Goal: Information Seeking & Learning: Check status

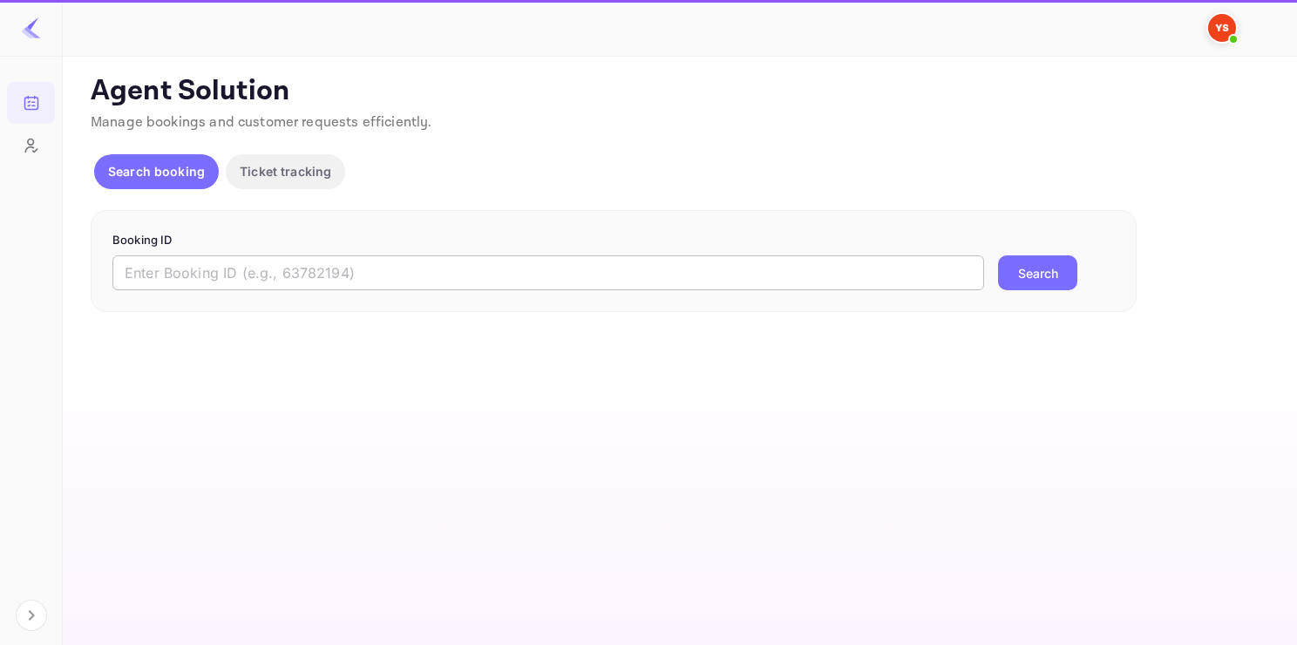
click at [273, 263] on input "text" at bounding box center [547, 272] width 871 height 35
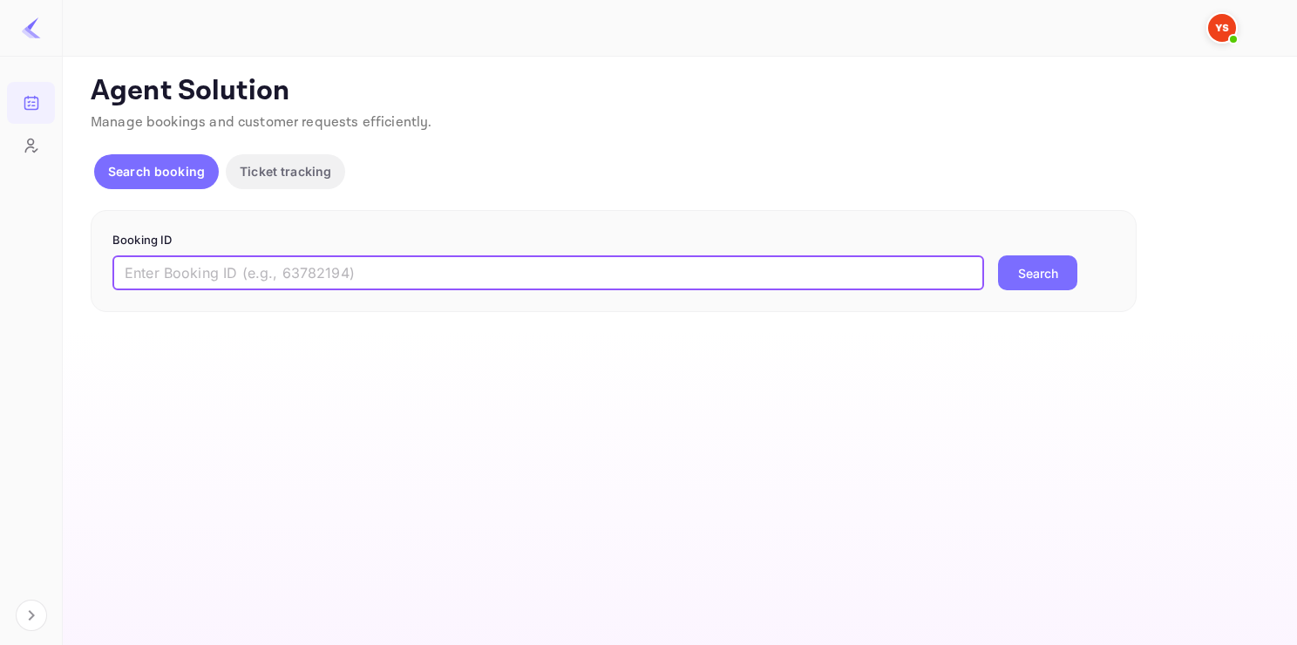
paste input "7942926"
type input "7942926"
click at [998, 255] on button "Search" at bounding box center [1037, 272] width 79 height 35
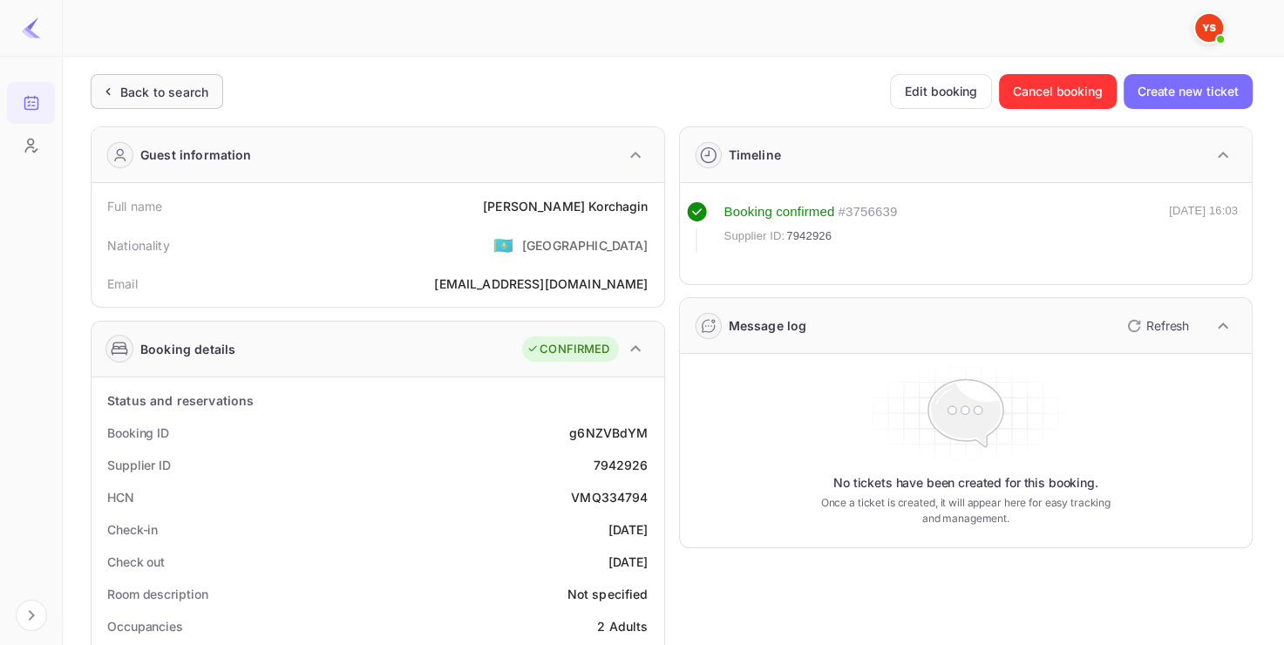
click at [185, 94] on div "Back to search" at bounding box center [164, 92] width 88 height 18
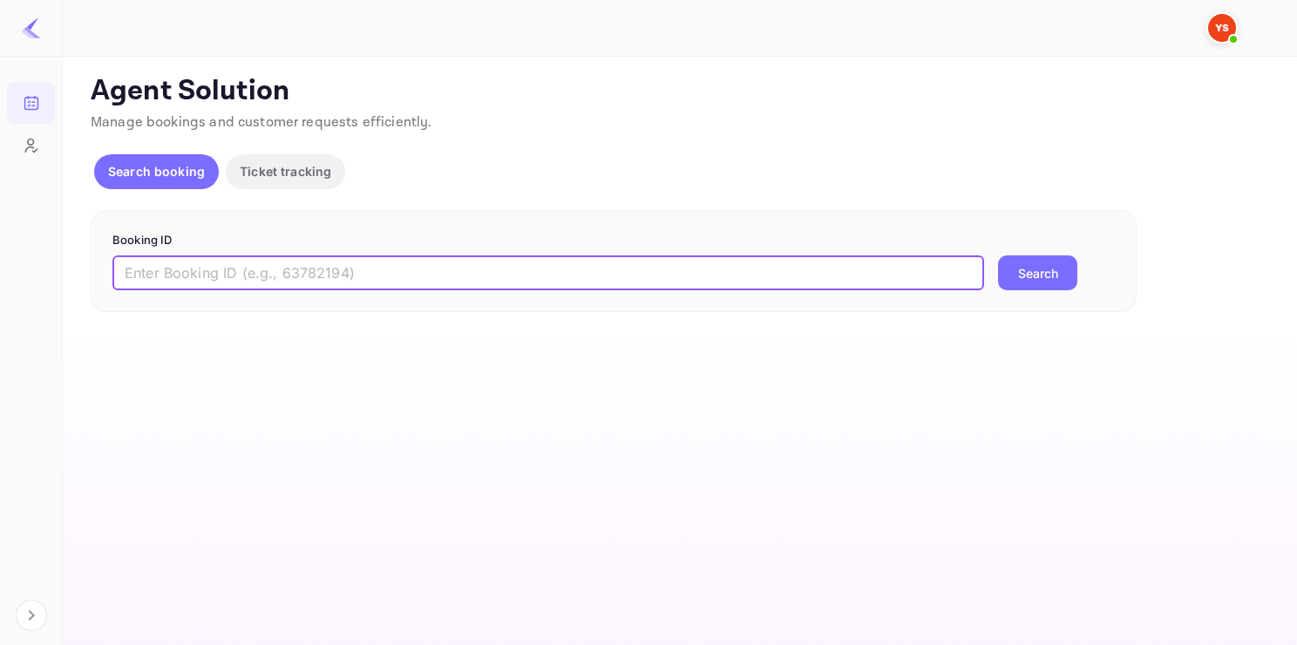
paste input "8583953"
click at [274, 261] on input "text" at bounding box center [547, 272] width 871 height 35
type input "8583953"
click at [998, 255] on button "Search" at bounding box center [1037, 272] width 79 height 35
